Goal: Task Accomplishment & Management: Manage account settings

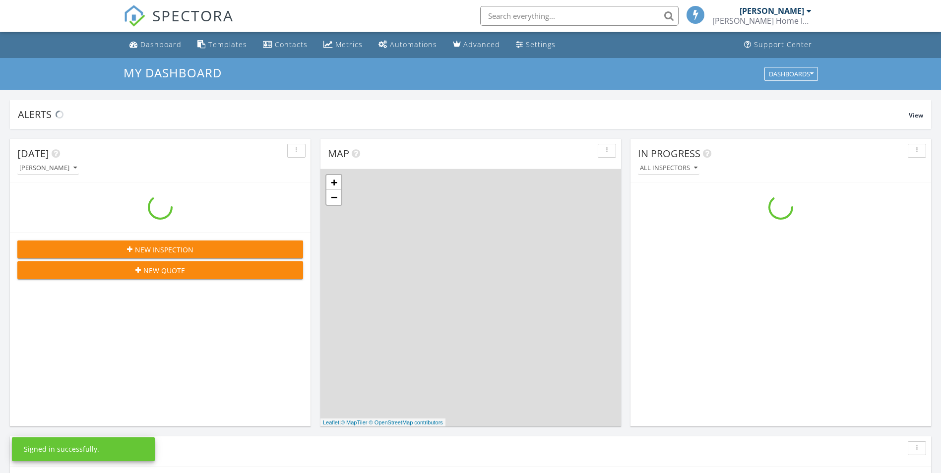
scroll to position [918, 956]
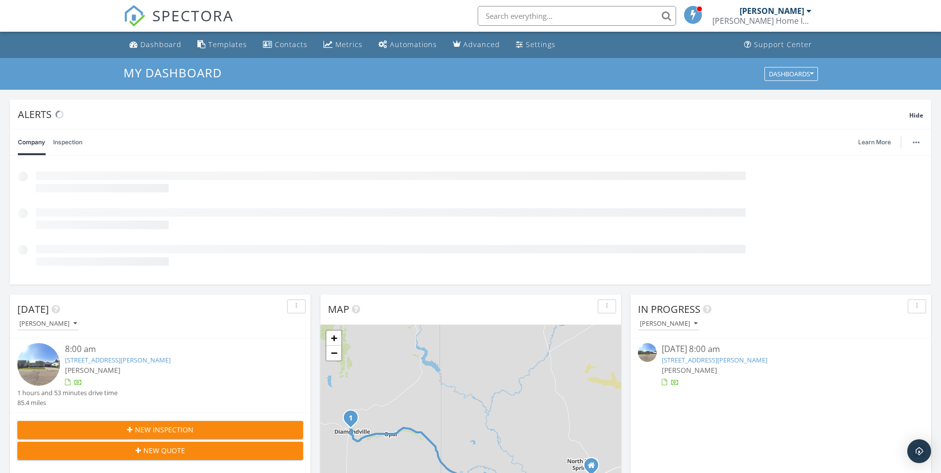
click at [698, 361] on div "In Progress Amanda Bradshaw 09/27/25 8:00 am 1333 4th W Ave , Kemmerer, WY 8310…" at bounding box center [780, 439] width 301 height 288
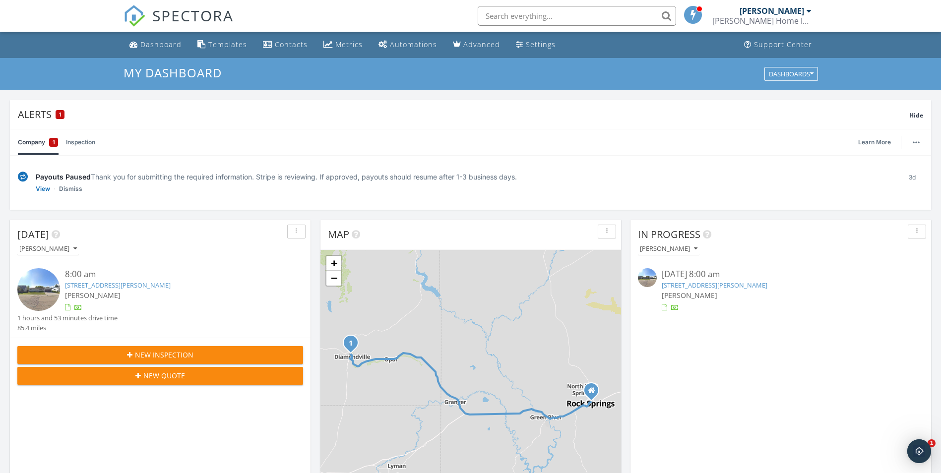
scroll to position [0, 0]
click at [142, 297] on div "[PERSON_NAME]" at bounding box center [172, 295] width 214 height 10
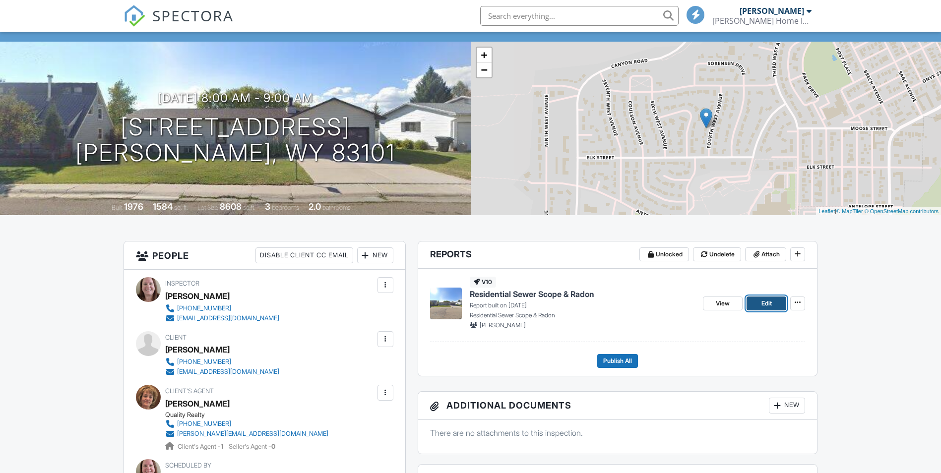
click at [761, 304] on span "Edit" at bounding box center [766, 304] width 10 height 10
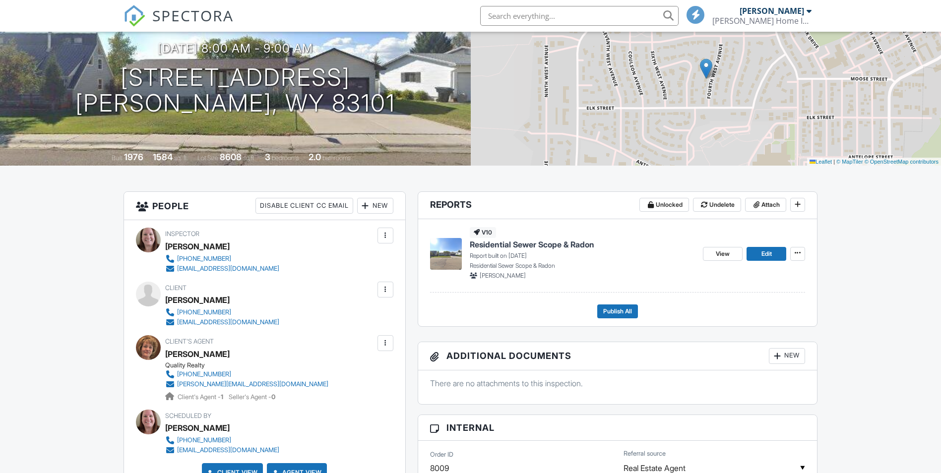
click at [792, 359] on div "New" at bounding box center [787, 356] width 36 height 16
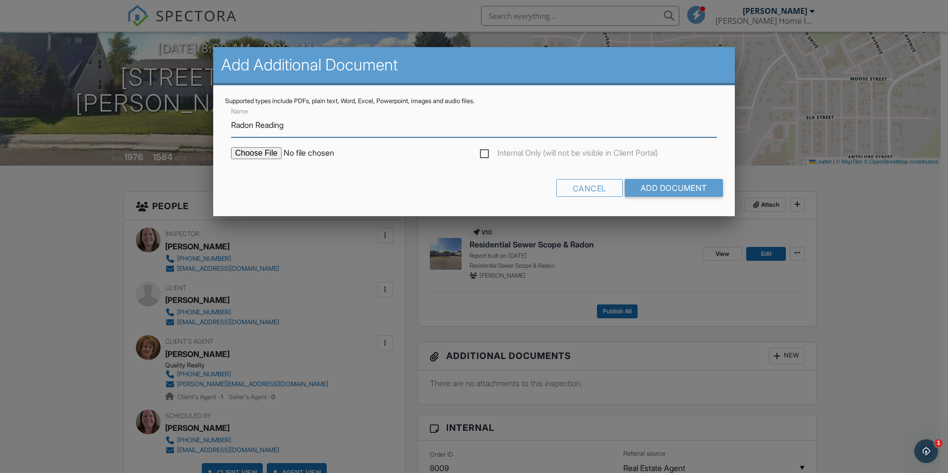
type input "Radon Reading"
click at [266, 155] on input "file" at bounding box center [315, 153] width 169 height 12
type input "C:\fakepath\Radon Test_9-27-25.pdf"
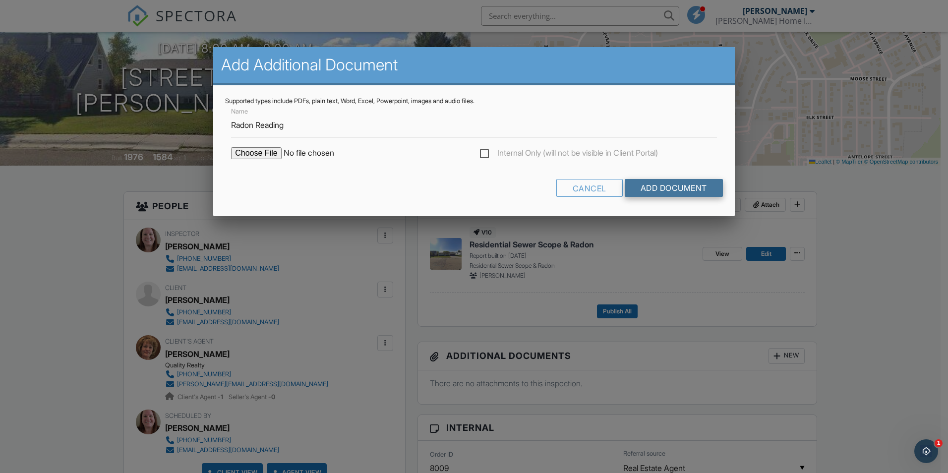
click at [677, 192] on input "Add Document" at bounding box center [674, 188] width 98 height 18
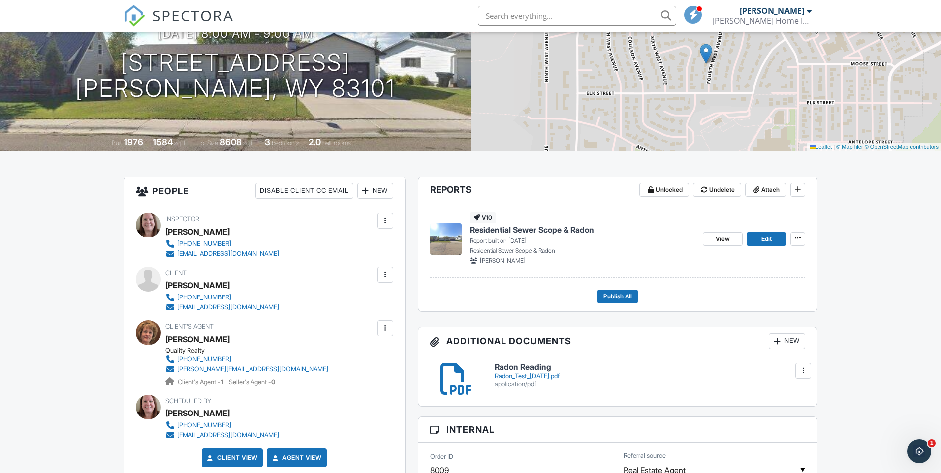
scroll to position [99, 0]
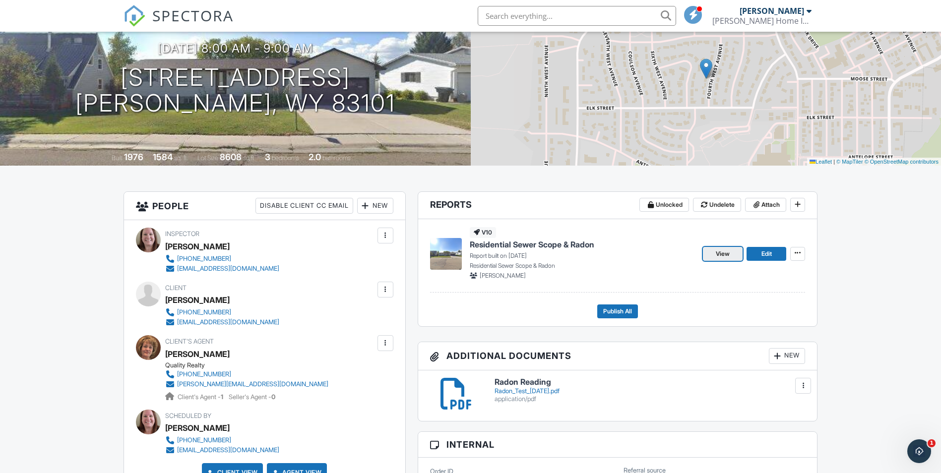
click at [722, 251] on span "View" at bounding box center [723, 254] width 14 height 10
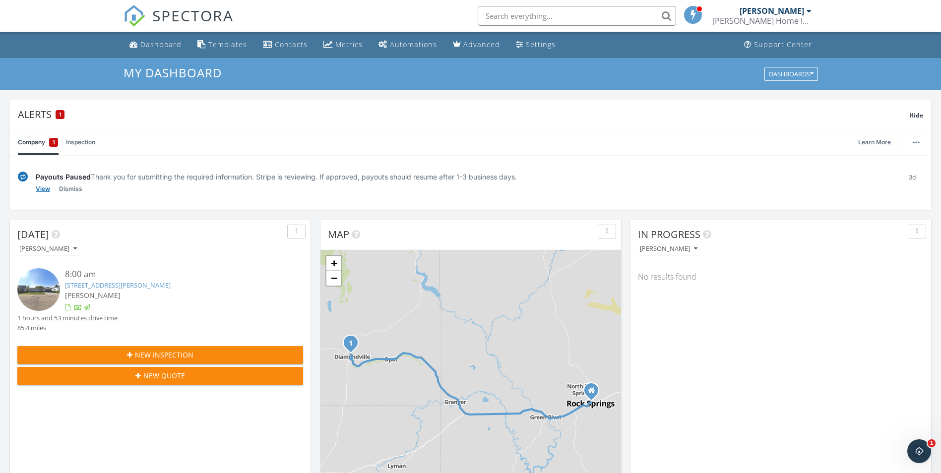
click at [44, 192] on link "View" at bounding box center [43, 189] width 14 height 10
click at [74, 189] on link "Dismiss" at bounding box center [70, 189] width 23 height 10
